Goal: Information Seeking & Learning: Learn about a topic

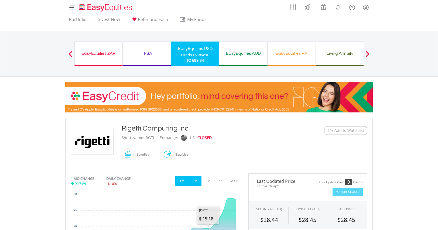
scroll to position [120, 0]
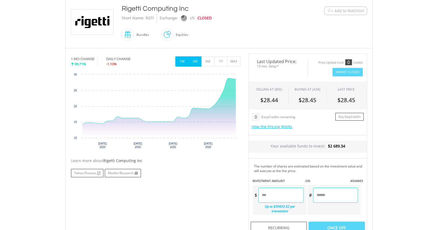
click at [197, 62] on button "3M" at bounding box center [194, 61] width 13 height 10
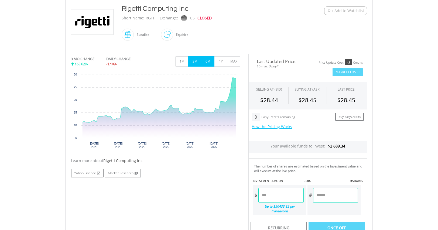
click at [207, 62] on button "6M" at bounding box center [207, 61] width 13 height 10
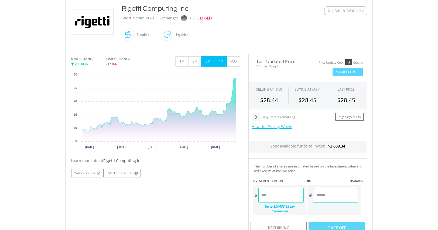
click at [219, 60] on button "1Y" at bounding box center [220, 61] width 13 height 10
click at [232, 61] on button "MAX" at bounding box center [233, 61] width 13 height 10
click at [208, 61] on button "6M" at bounding box center [207, 61] width 13 height 10
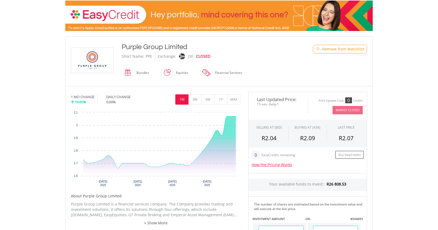
scroll to position [101, 0]
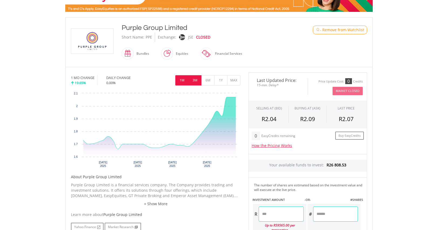
click at [196, 79] on button "3M" at bounding box center [194, 80] width 13 height 10
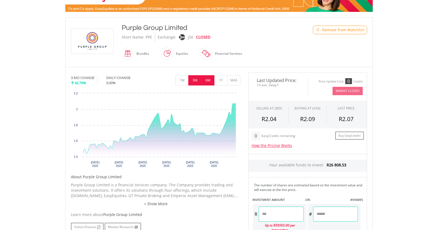
click at [208, 80] on button "6M" at bounding box center [207, 80] width 13 height 10
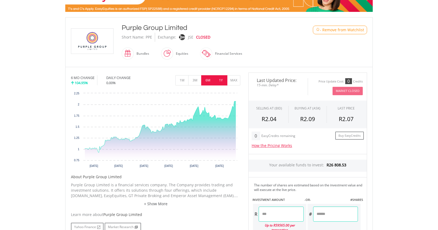
click at [221, 80] on button "1Y" at bounding box center [220, 80] width 13 height 10
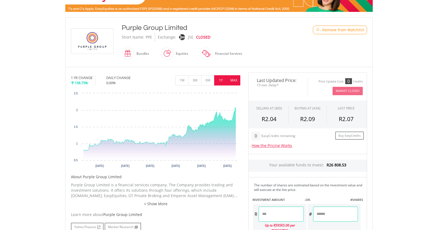
click at [233, 76] on button "MAX" at bounding box center [233, 80] width 13 height 10
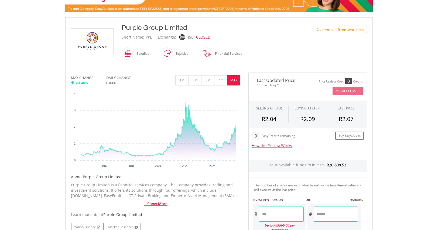
click at [156, 201] on link "+ Show More" at bounding box center [155, 203] width 169 height 5
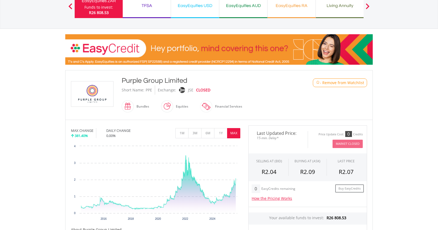
scroll to position [67, 0]
